Goal: Information Seeking & Learning: Learn about a topic

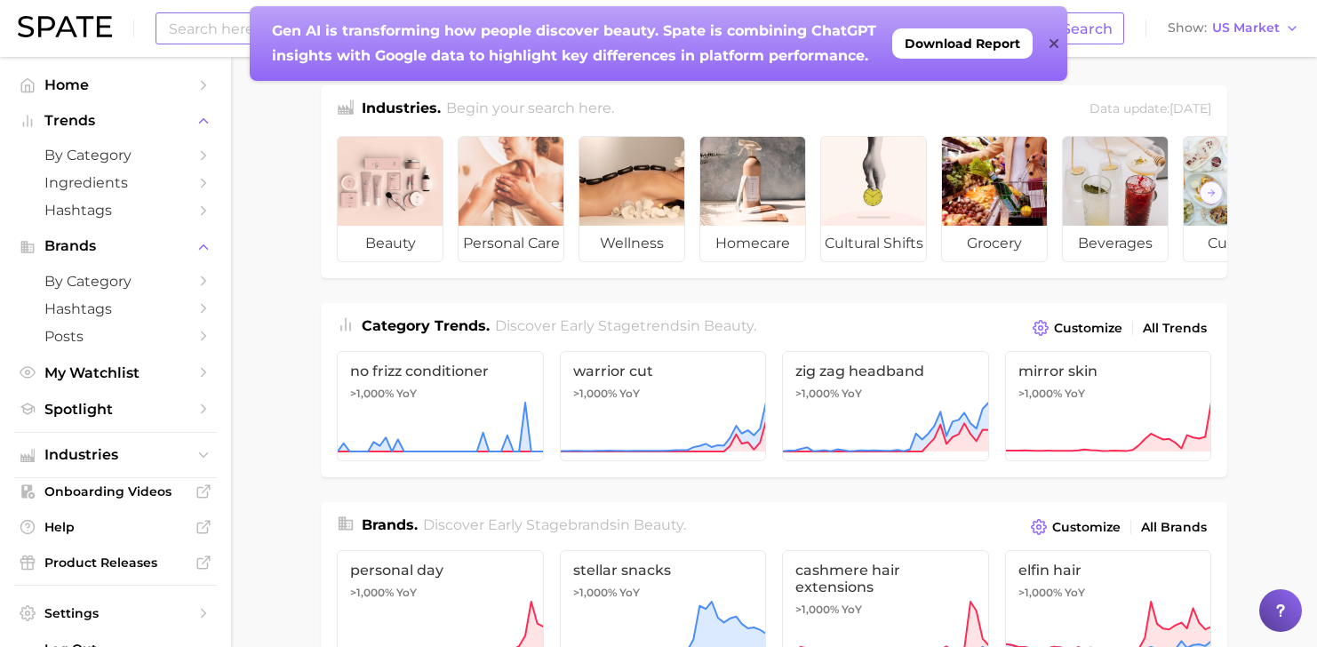
click at [204, 29] on input at bounding box center [605, 28] width 876 height 30
type input "curaprox"
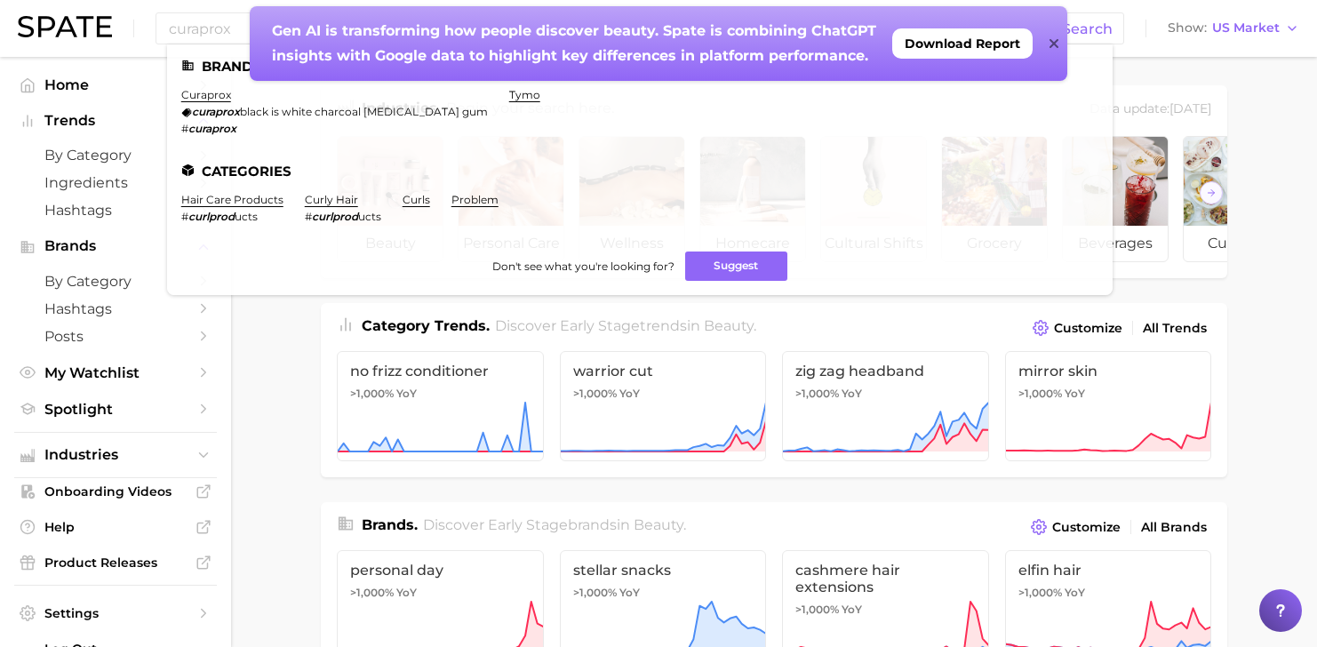
click at [1053, 46] on icon at bounding box center [1054, 43] width 9 height 14
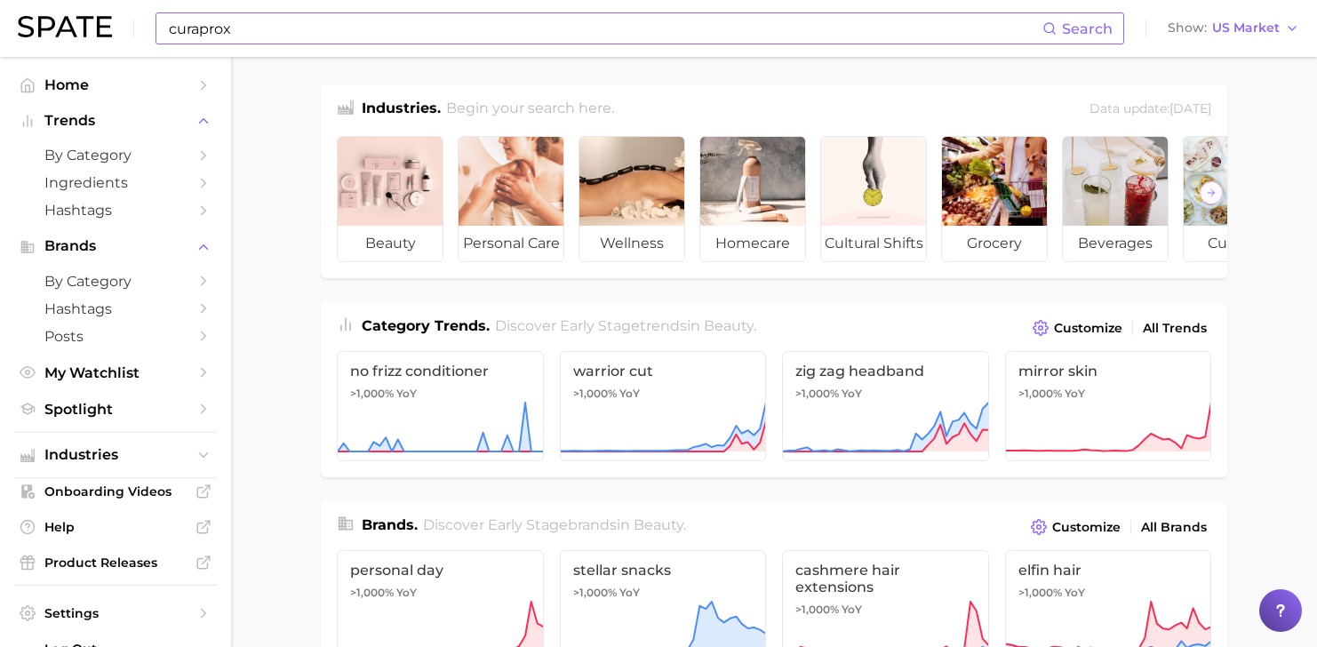
click at [366, 32] on input "curaprox" at bounding box center [605, 28] width 876 height 30
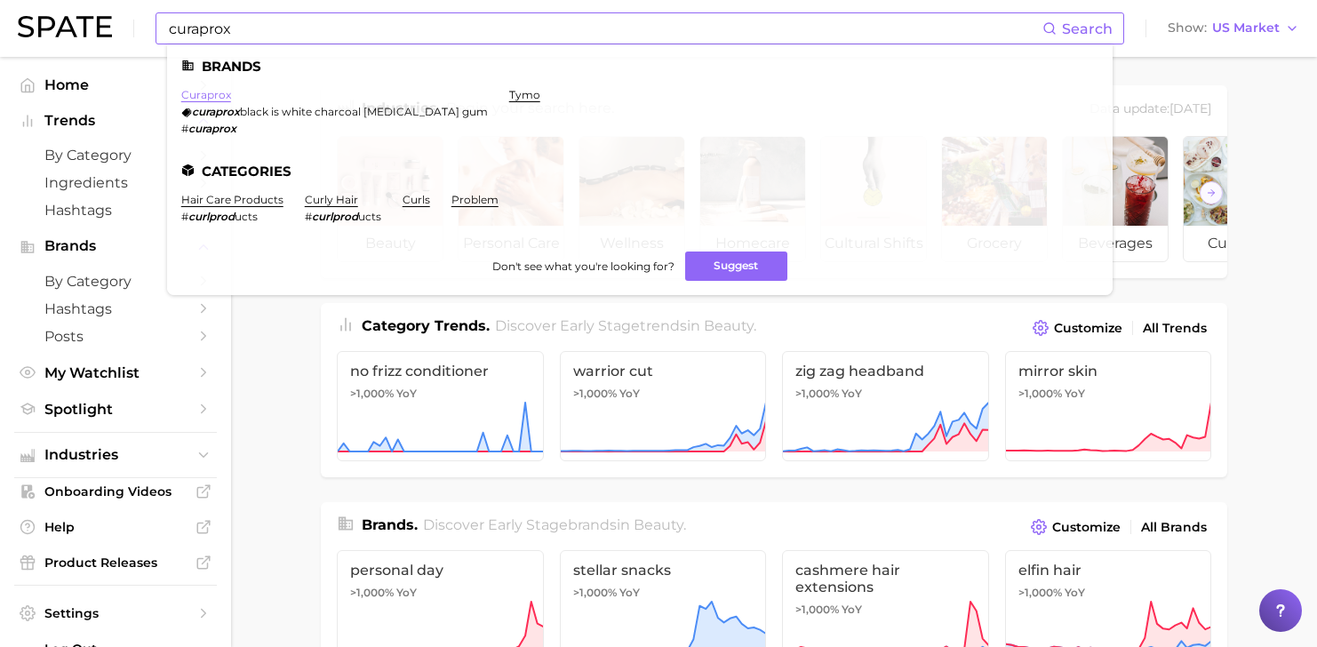
click at [220, 98] on link "curaprox" at bounding box center [206, 94] width 50 height 13
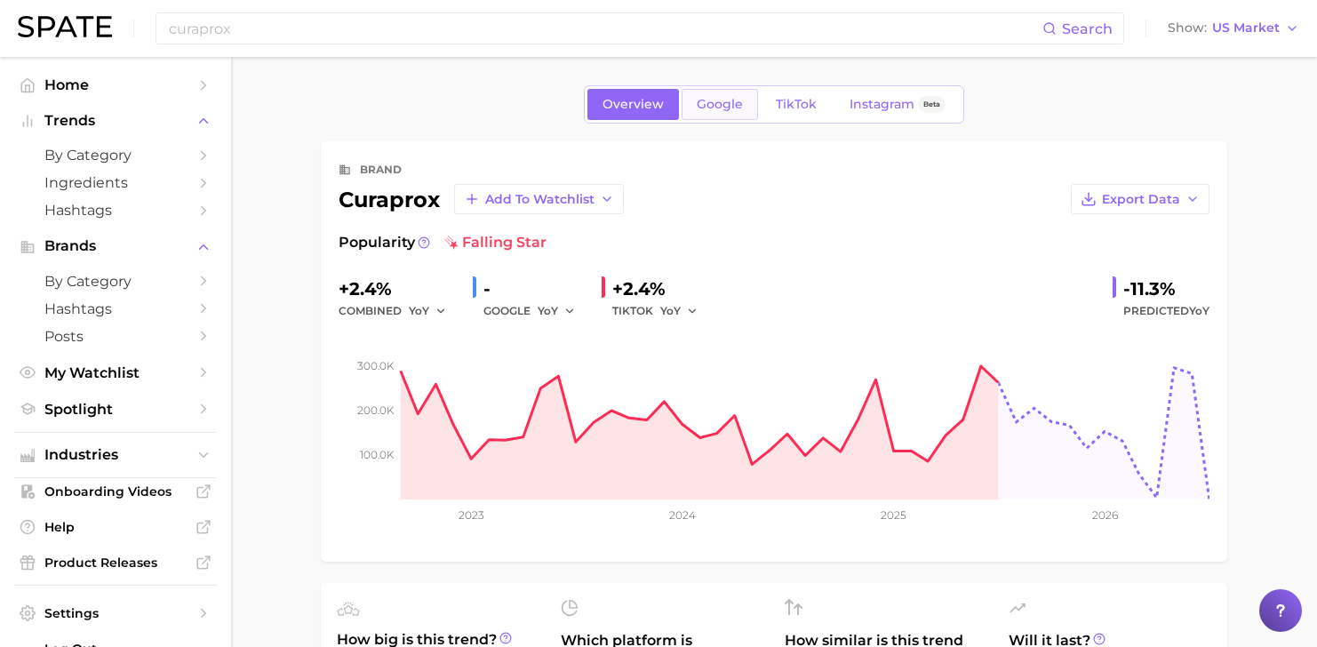
click at [721, 105] on span "Google" at bounding box center [720, 104] width 46 height 15
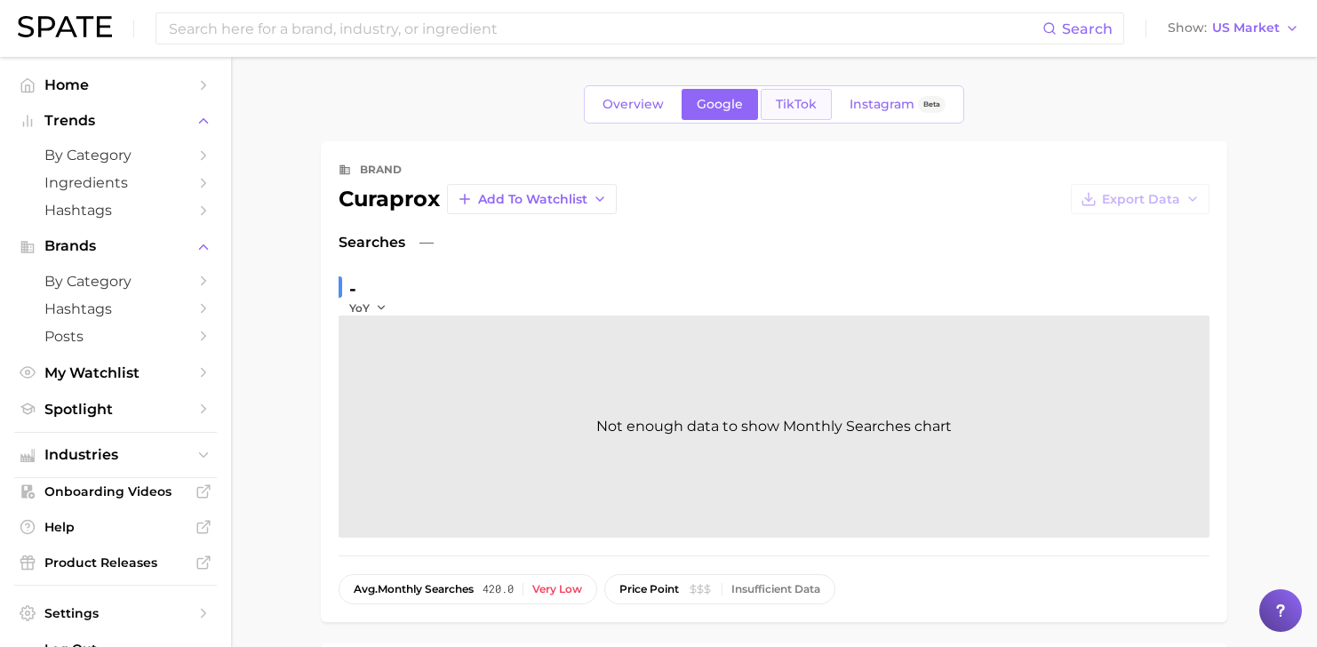
click at [794, 108] on span "TikTok" at bounding box center [796, 104] width 41 height 15
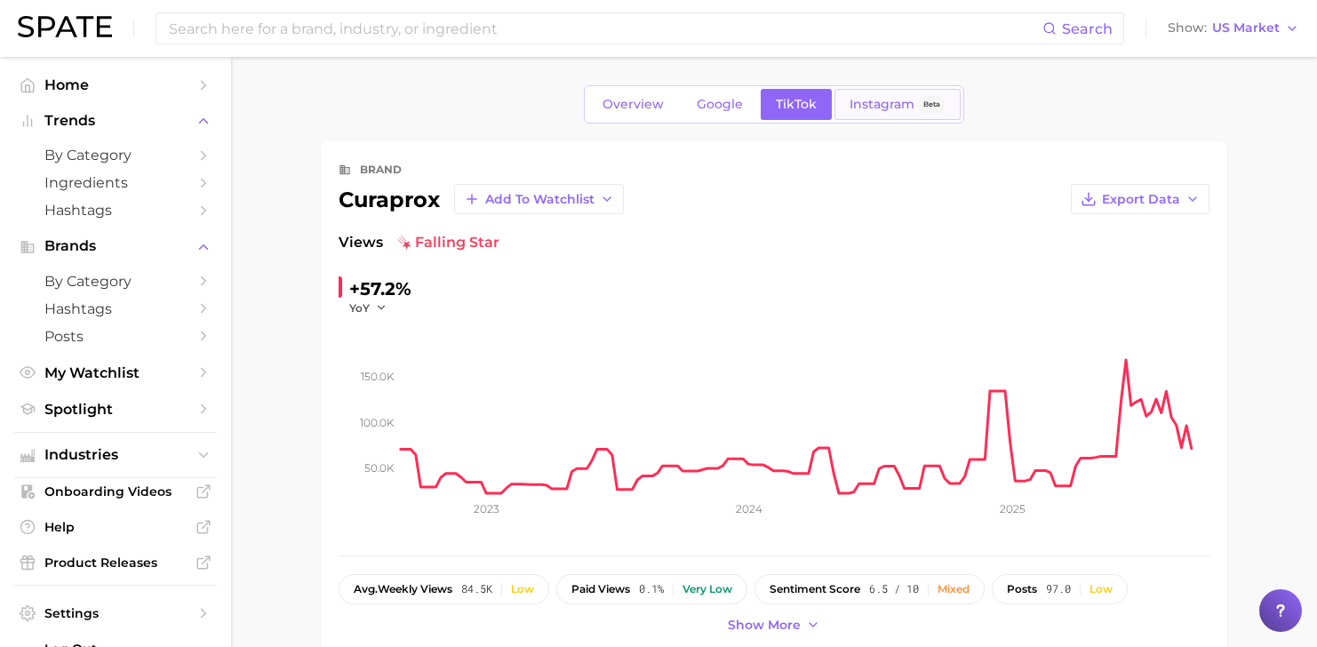
click at [873, 119] on link "Instagram Beta" at bounding box center [898, 104] width 126 height 31
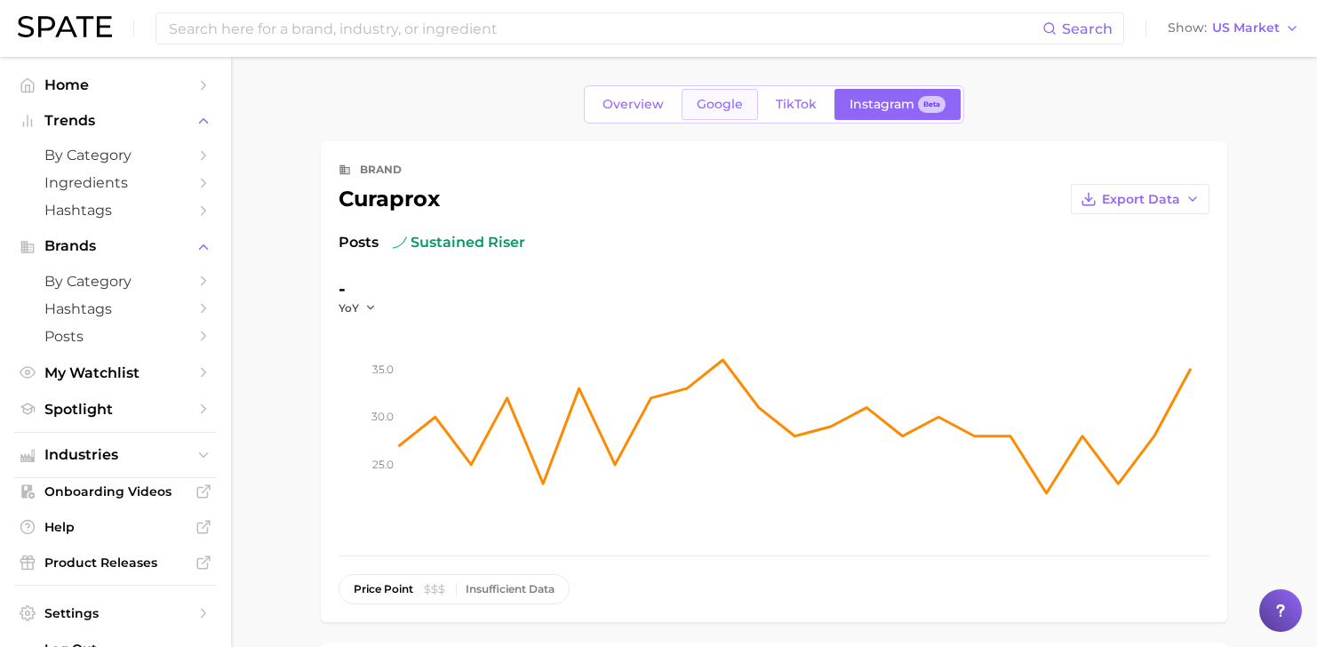
click at [718, 108] on span "Google" at bounding box center [720, 104] width 46 height 15
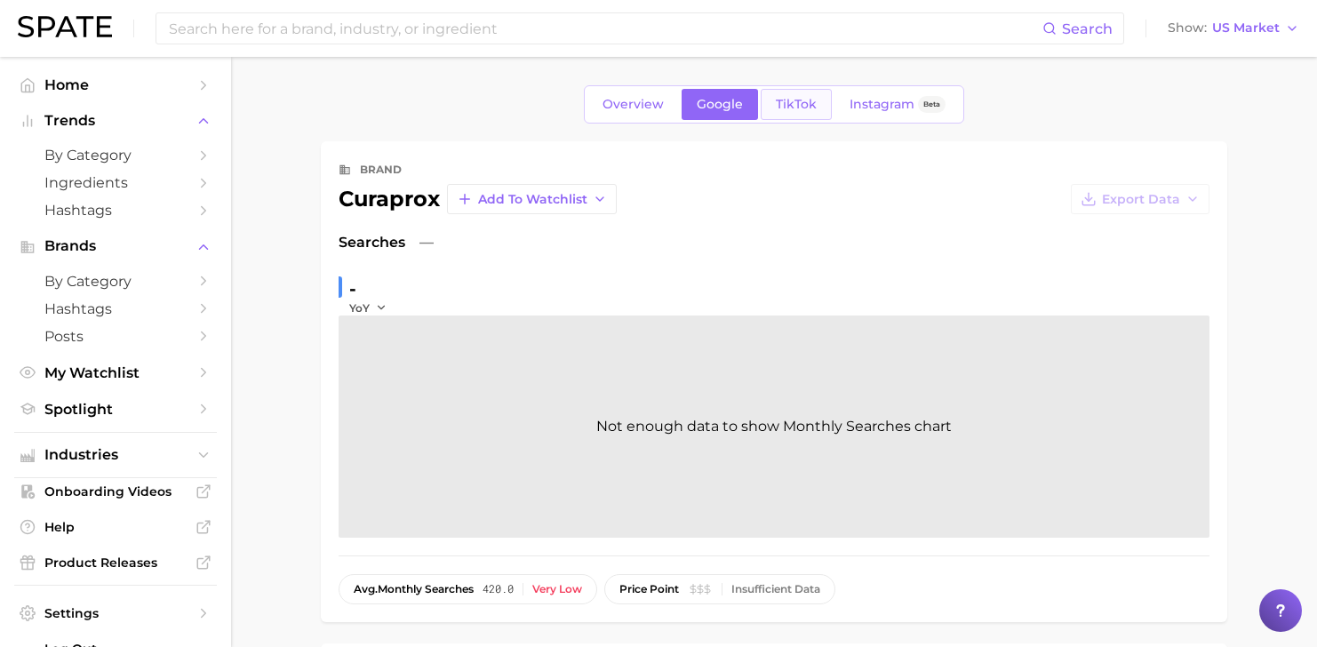
click at [781, 104] on span "TikTok" at bounding box center [796, 104] width 41 height 15
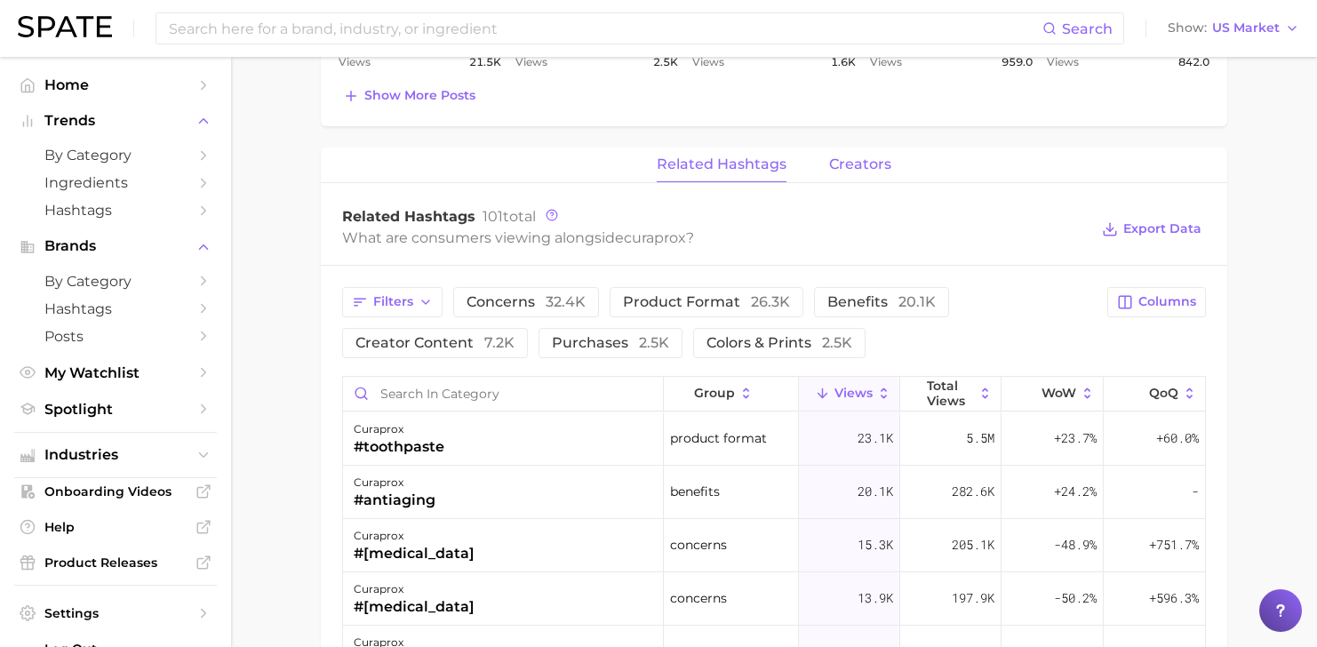
click at [855, 164] on span "creators" at bounding box center [860, 164] width 62 height 16
